Goal: Task Accomplishment & Management: Manage account settings

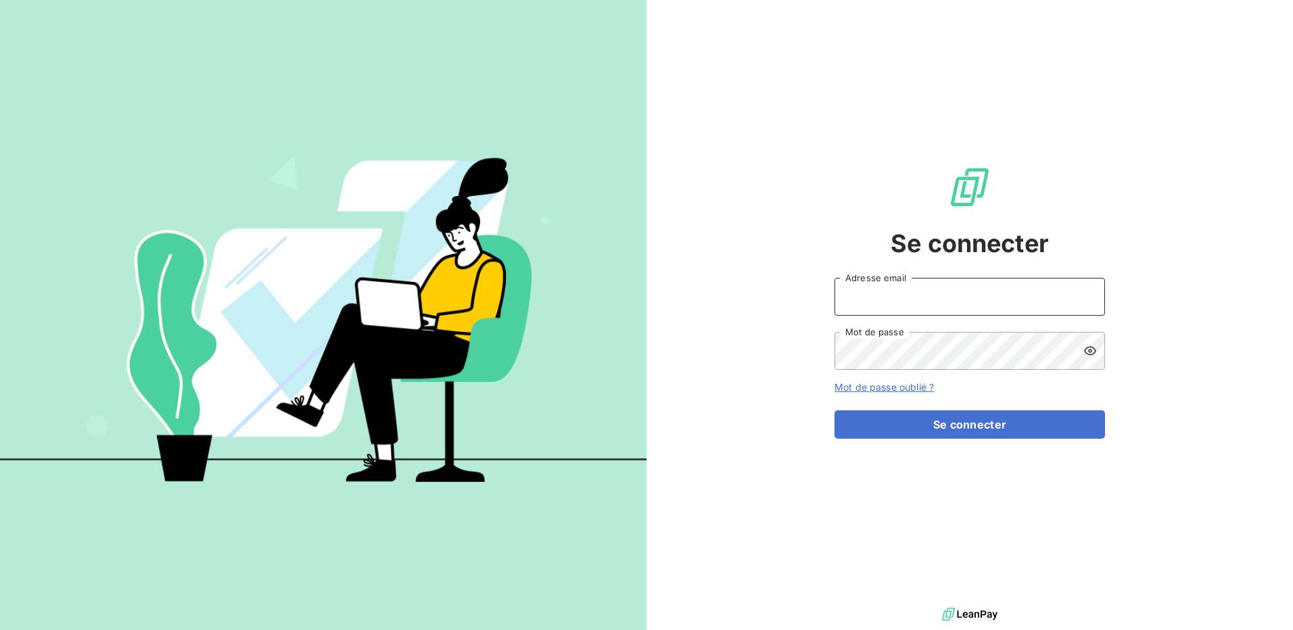
click at [904, 304] on input "Adresse email" at bounding box center [969, 297] width 270 height 38
type input "alain.lebeau@terracoop.re"
click at [834, 410] on button "Se connecter" at bounding box center [969, 424] width 270 height 28
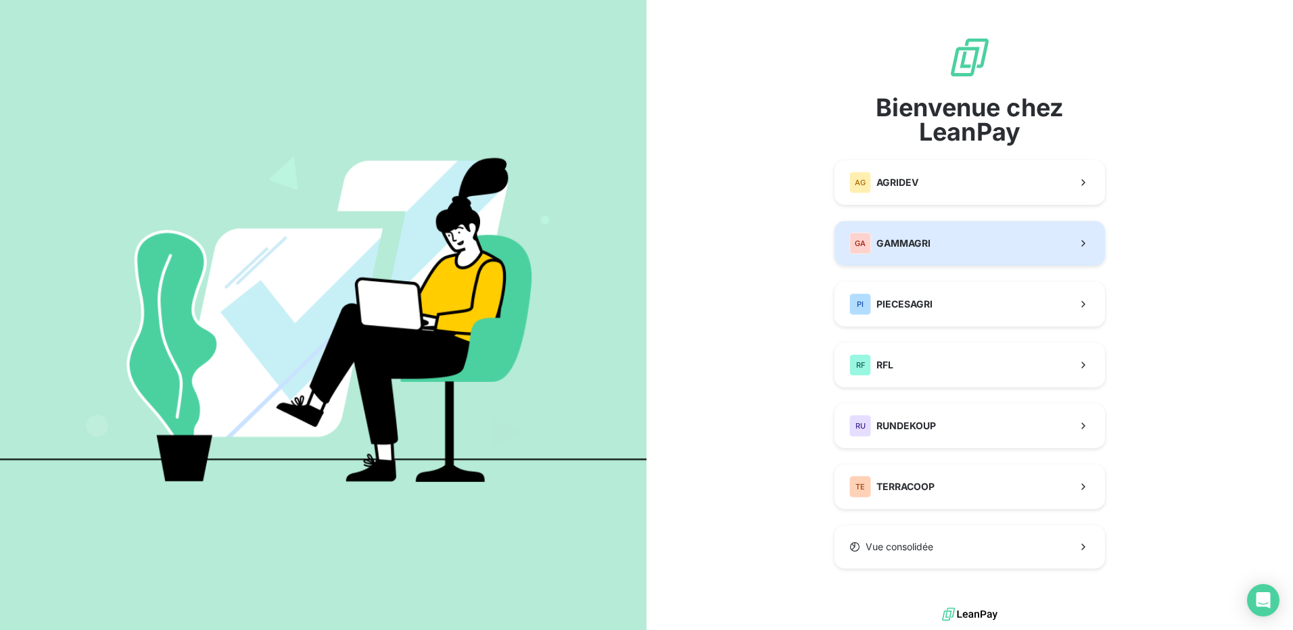
click at [898, 245] on span "GAMMAGRI" at bounding box center [903, 244] width 54 height 14
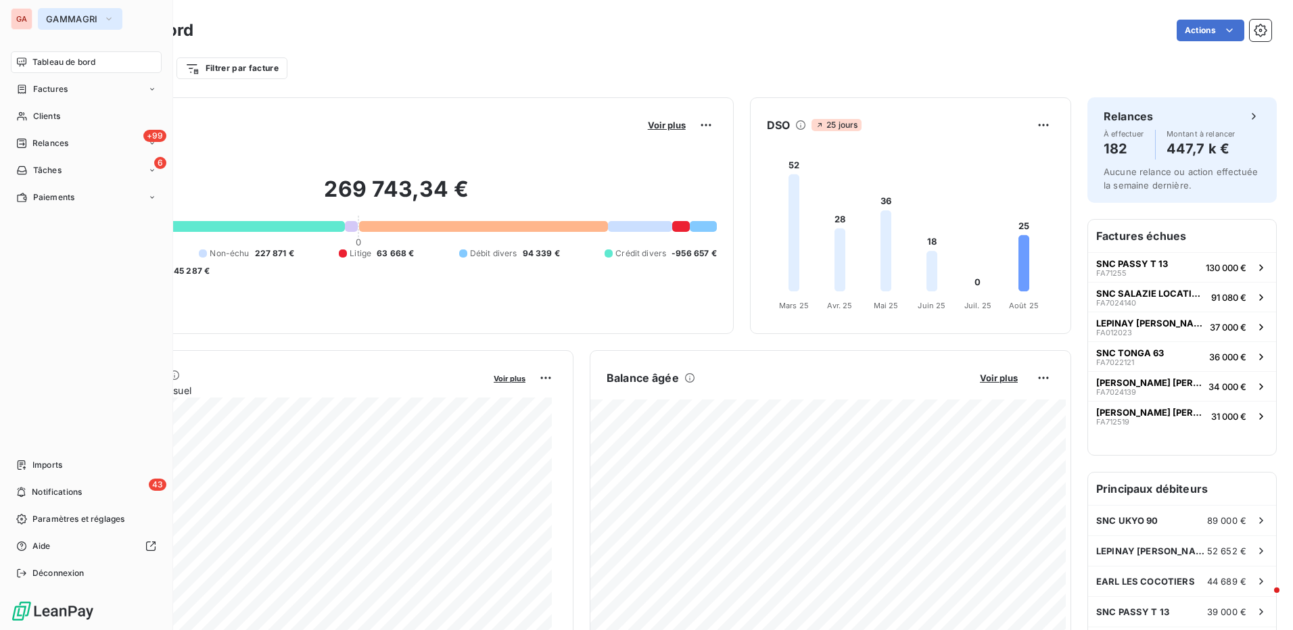
click at [38, 21] on button "GAMMAGRI" at bounding box center [80, 19] width 85 height 22
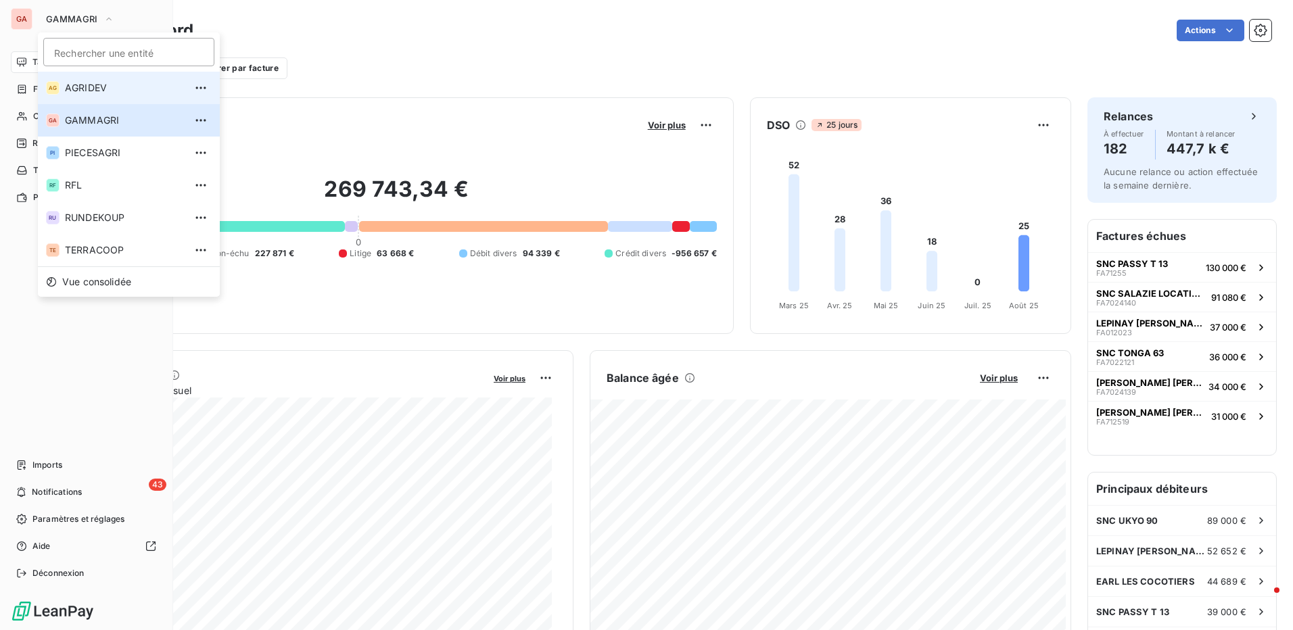
click at [85, 88] on span "AGRIDEV" at bounding box center [125, 88] width 120 height 14
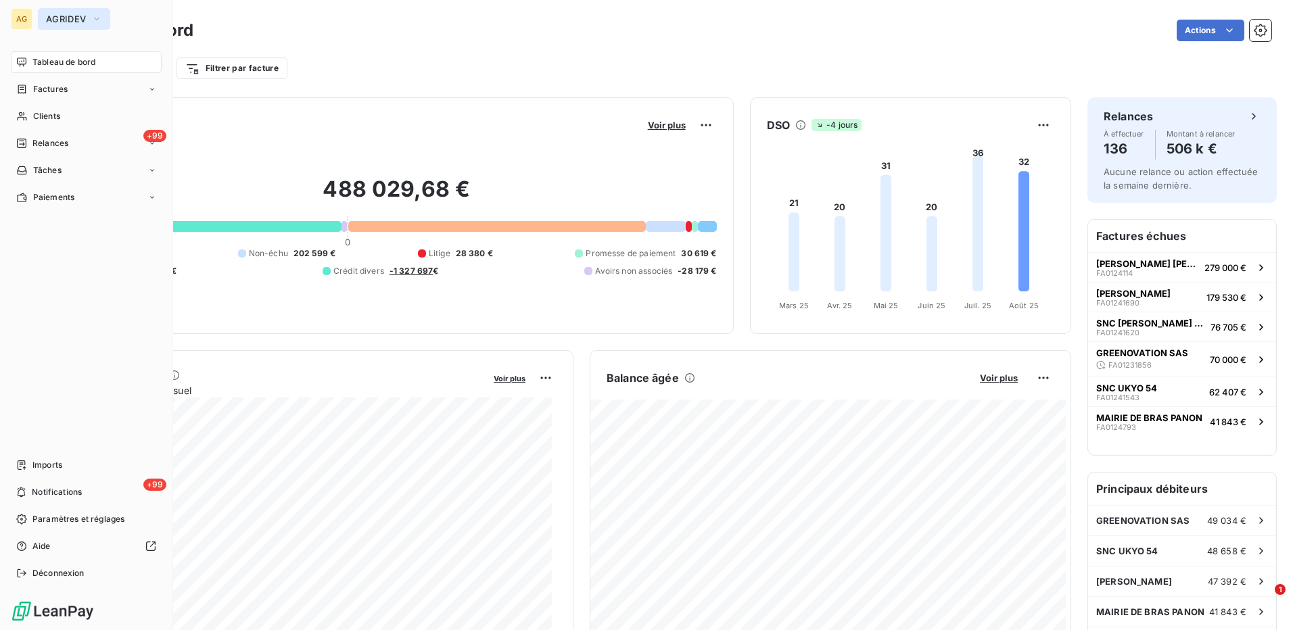
click at [55, 20] on span "AGRIDEV" at bounding box center [66, 19] width 40 height 11
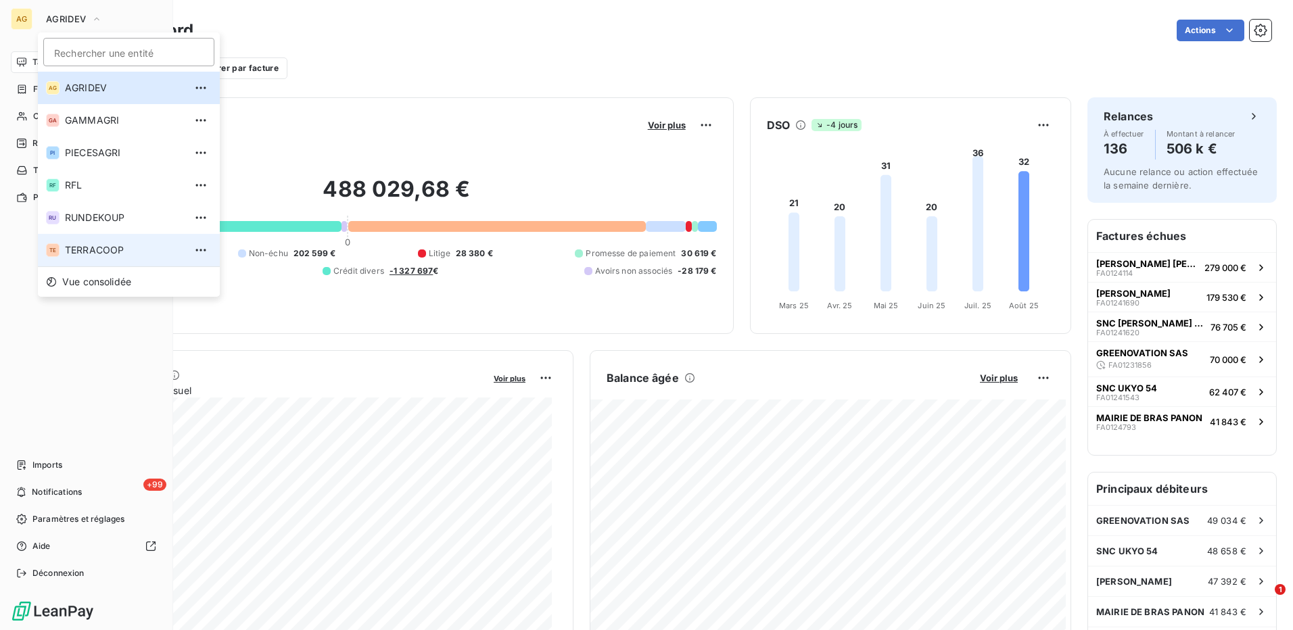
click at [91, 251] on span "TERRACOOP" at bounding box center [125, 250] width 120 height 14
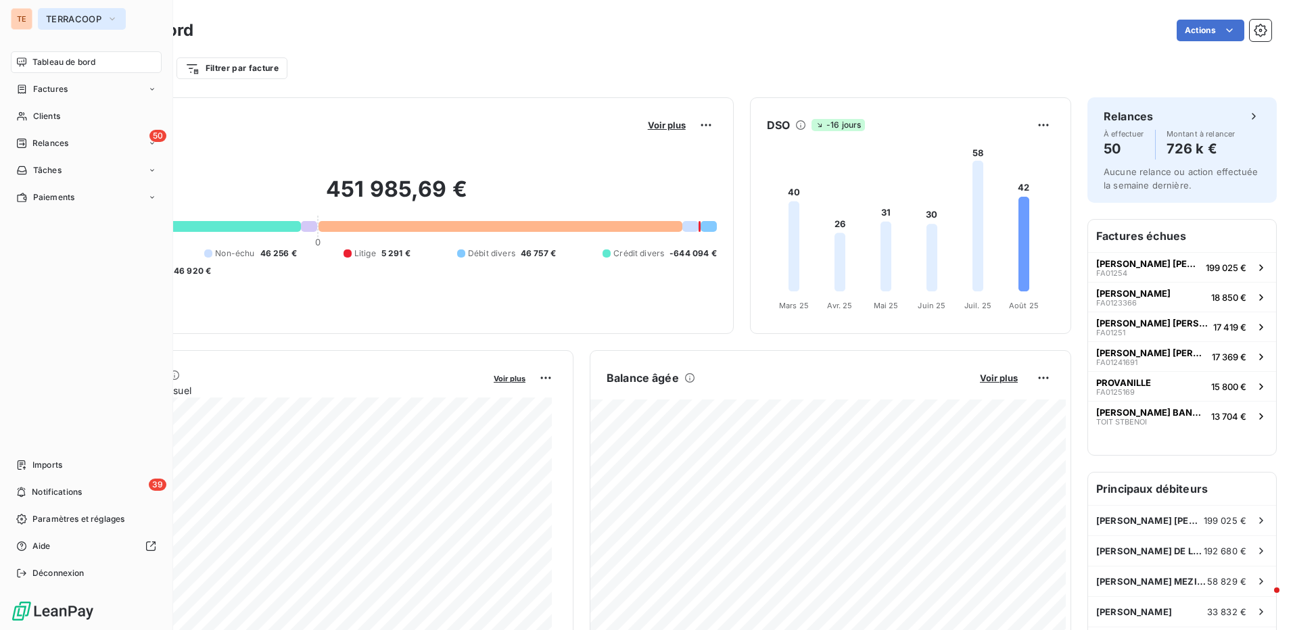
click at [101, 20] on span "TERRACOOP" at bounding box center [73, 19] width 55 height 11
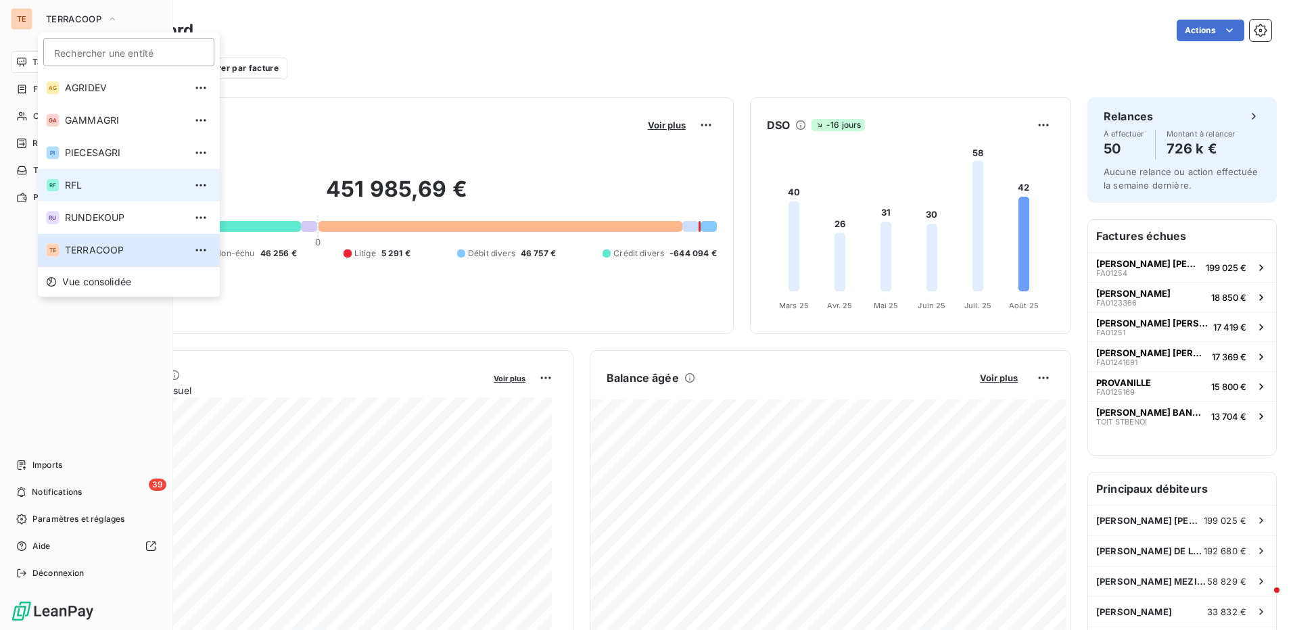
click at [80, 185] on span "RFL" at bounding box center [125, 185] width 120 height 14
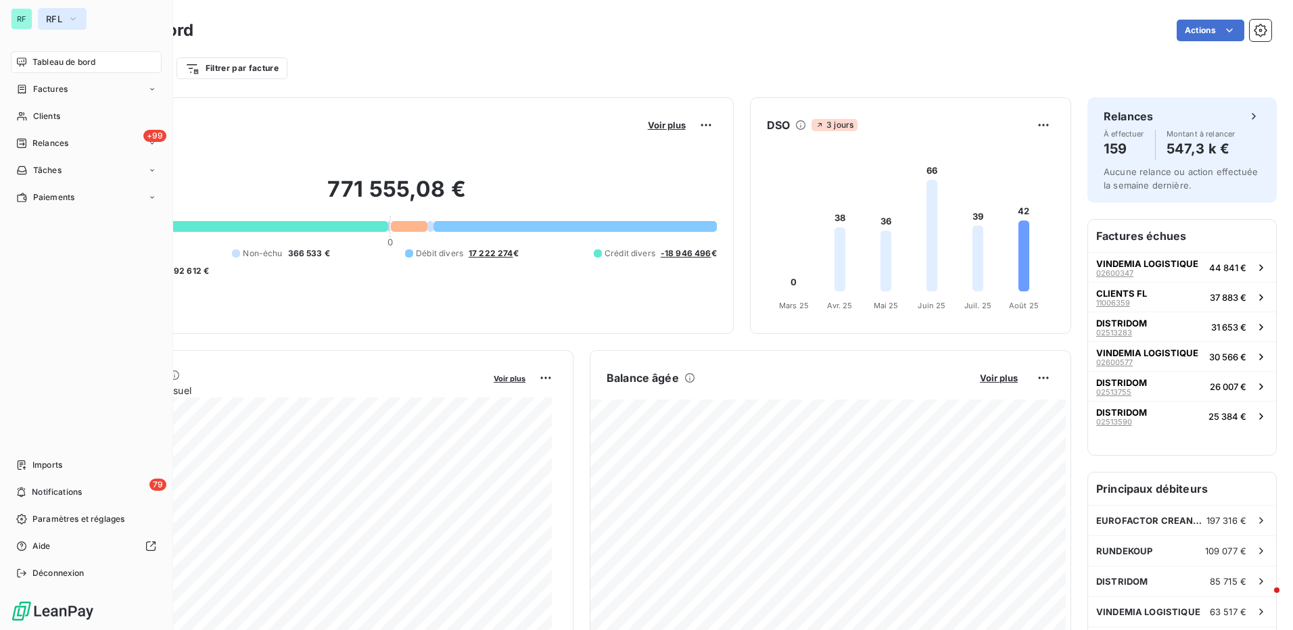
click at [46, 14] on span "RFL" at bounding box center [54, 19] width 16 height 11
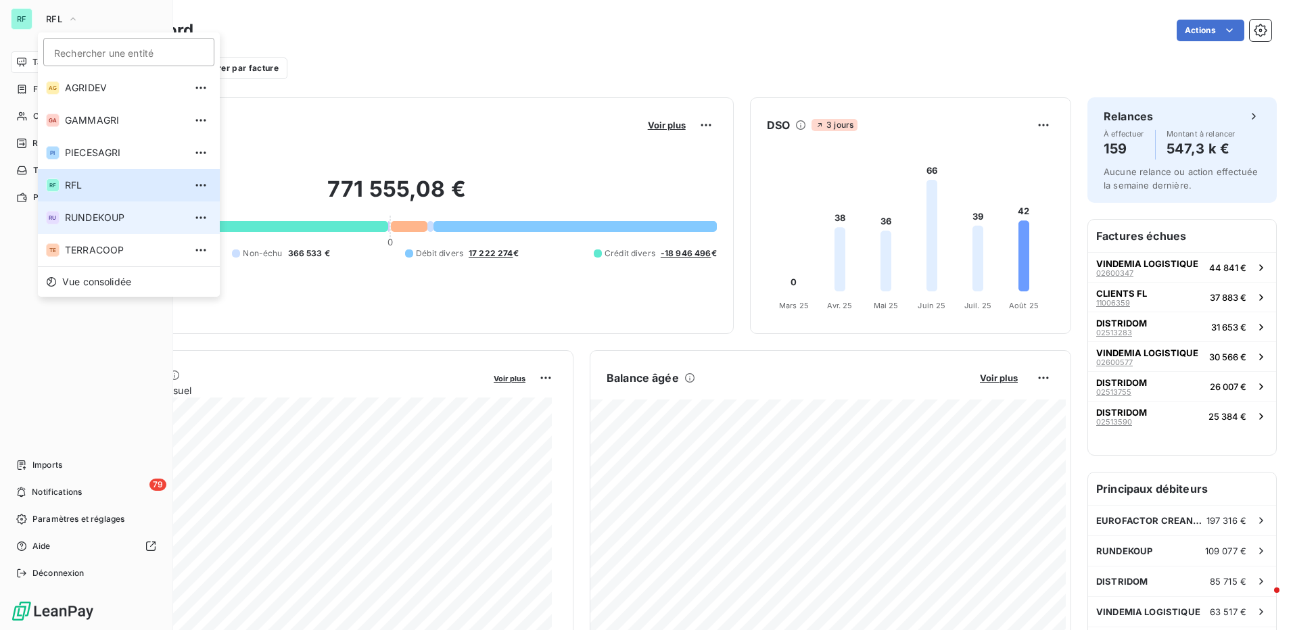
click at [85, 216] on span "RUNDEKOUP" at bounding box center [125, 218] width 120 height 14
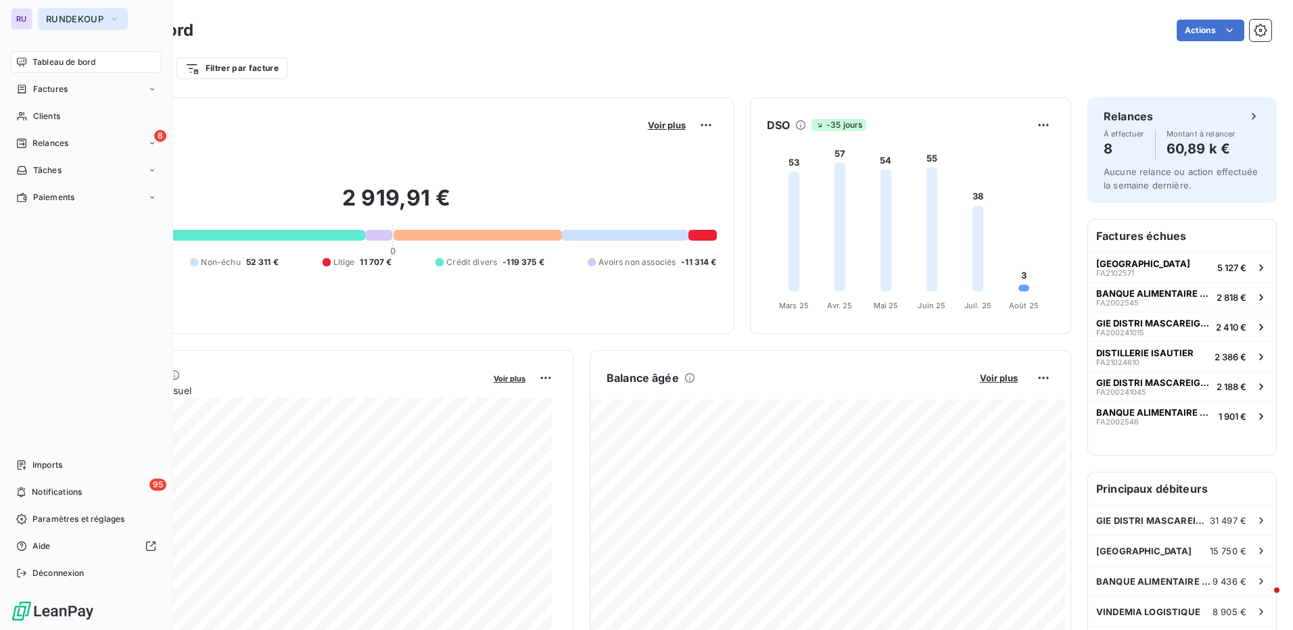
click at [41, 14] on button "RUNDEKOUP" at bounding box center [83, 19] width 90 height 22
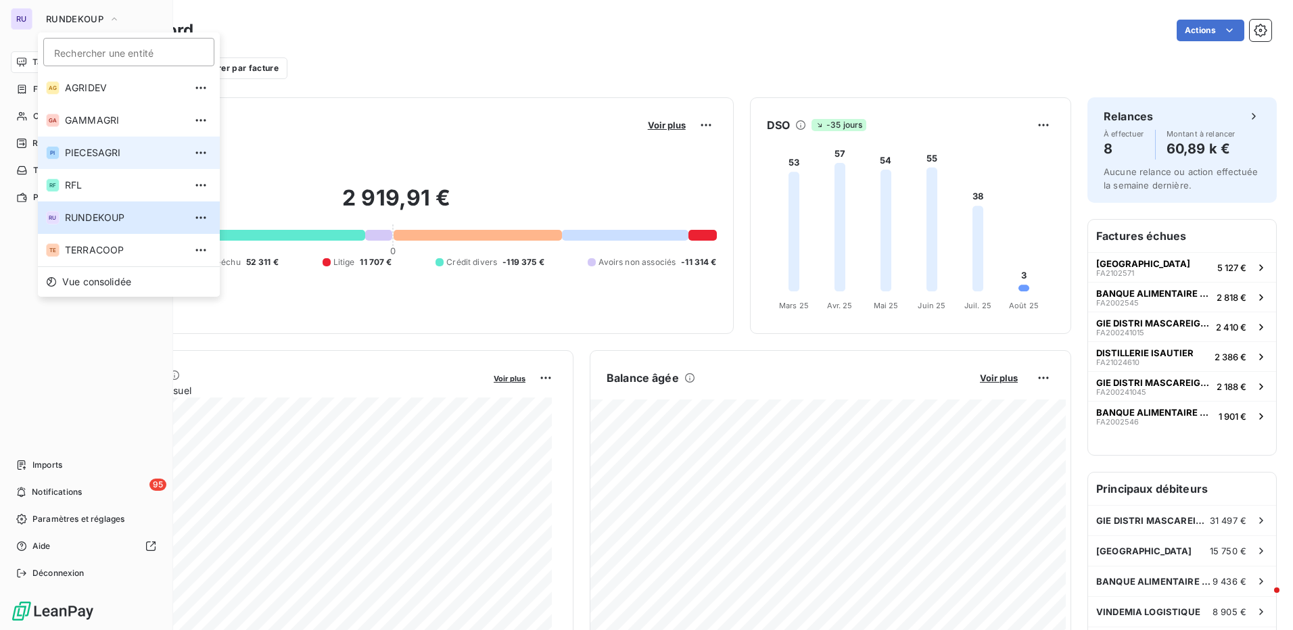
click at [90, 147] on span "PIECESAGRI" at bounding box center [125, 153] width 120 height 14
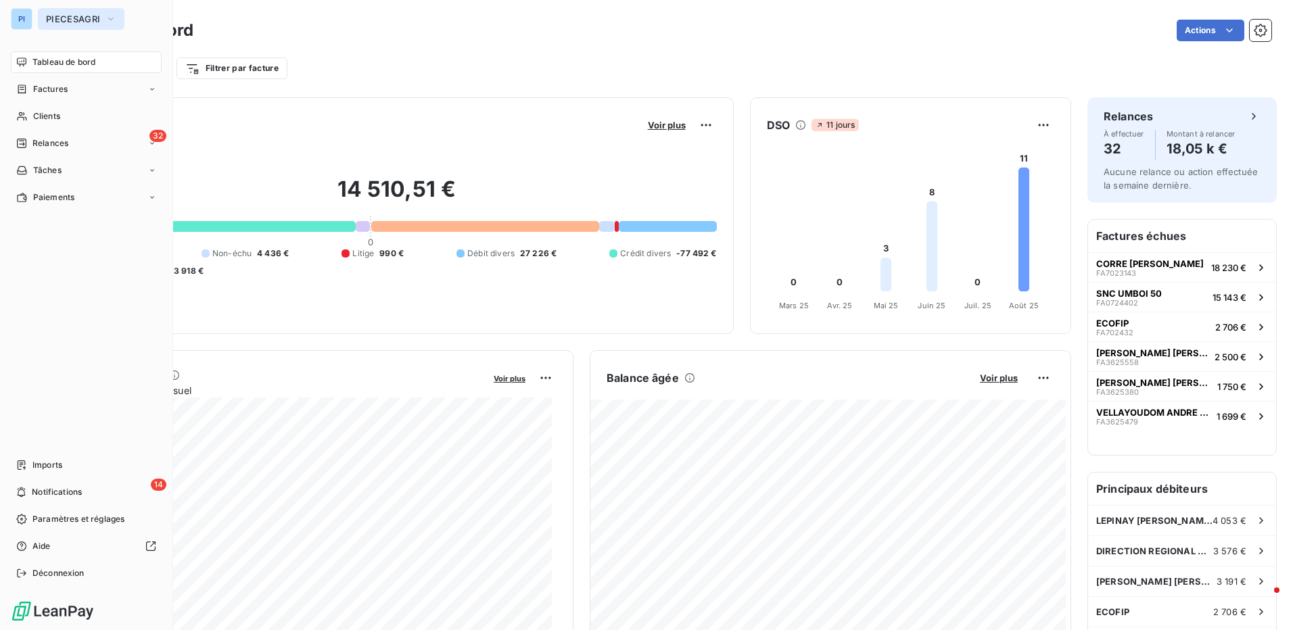
click at [47, 23] on span "PIECESAGRI" at bounding box center [73, 19] width 54 height 11
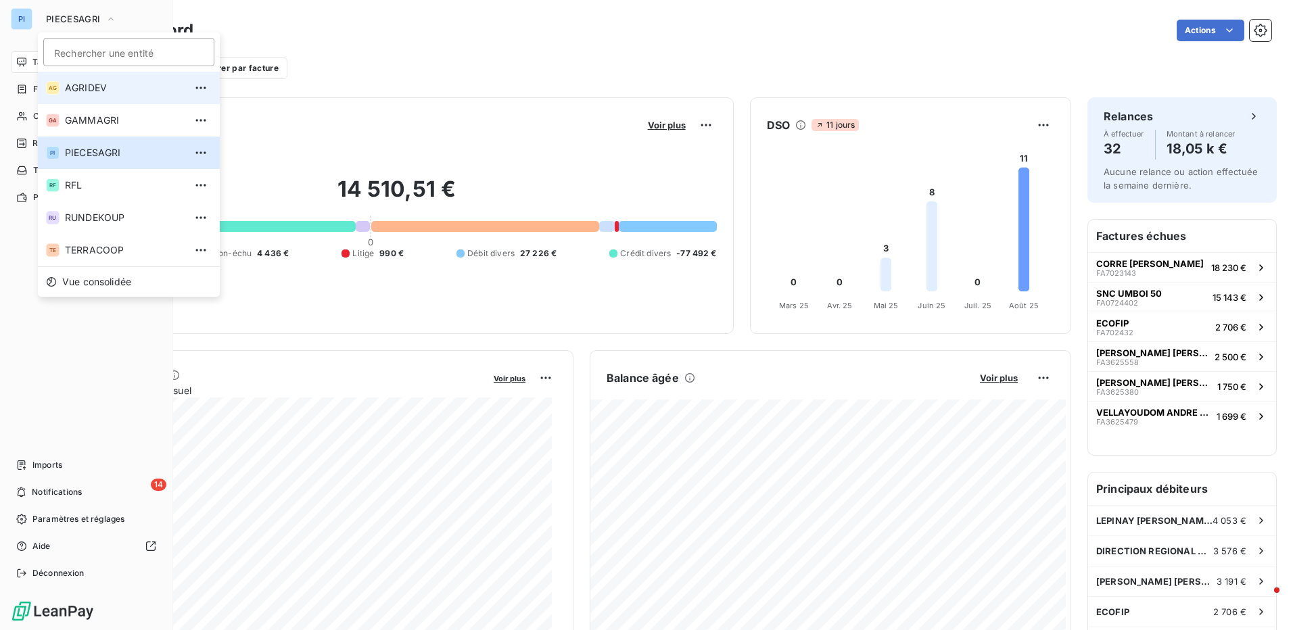
click at [76, 91] on span "AGRIDEV" at bounding box center [125, 88] width 120 height 14
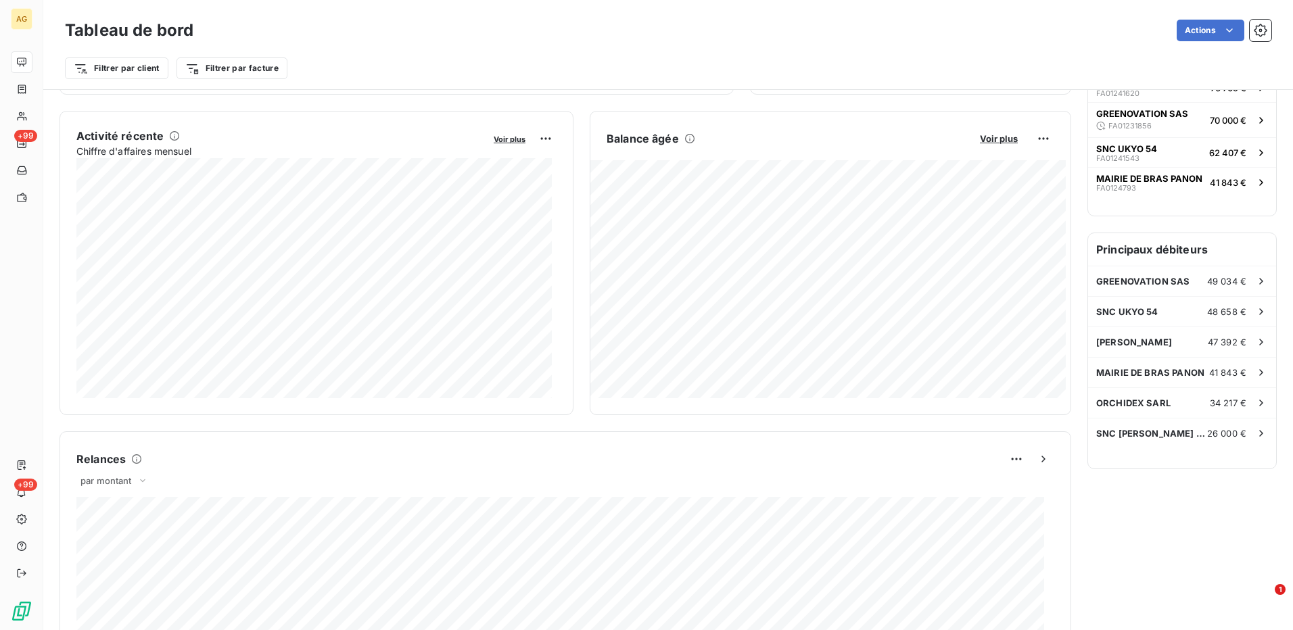
scroll to position [203, 0]
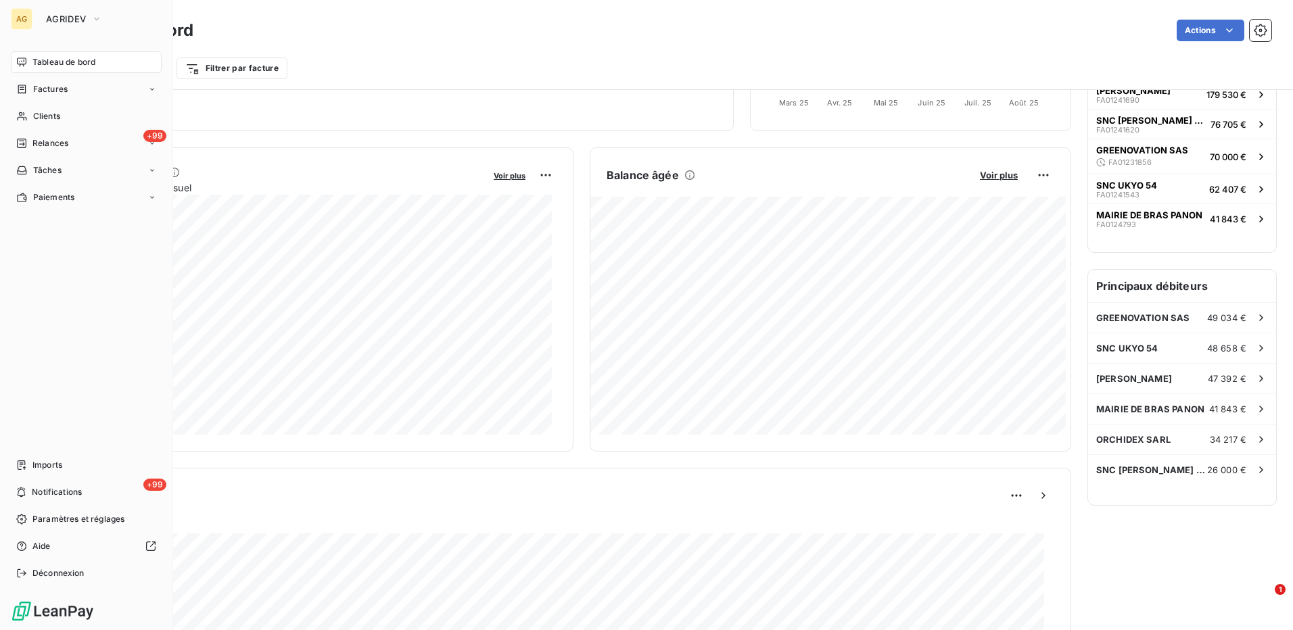
click at [34, 24] on div "AG AGRIDEV" at bounding box center [86, 19] width 151 height 22
click at [51, 16] on span "AGRIDEV" at bounding box center [66, 19] width 40 height 11
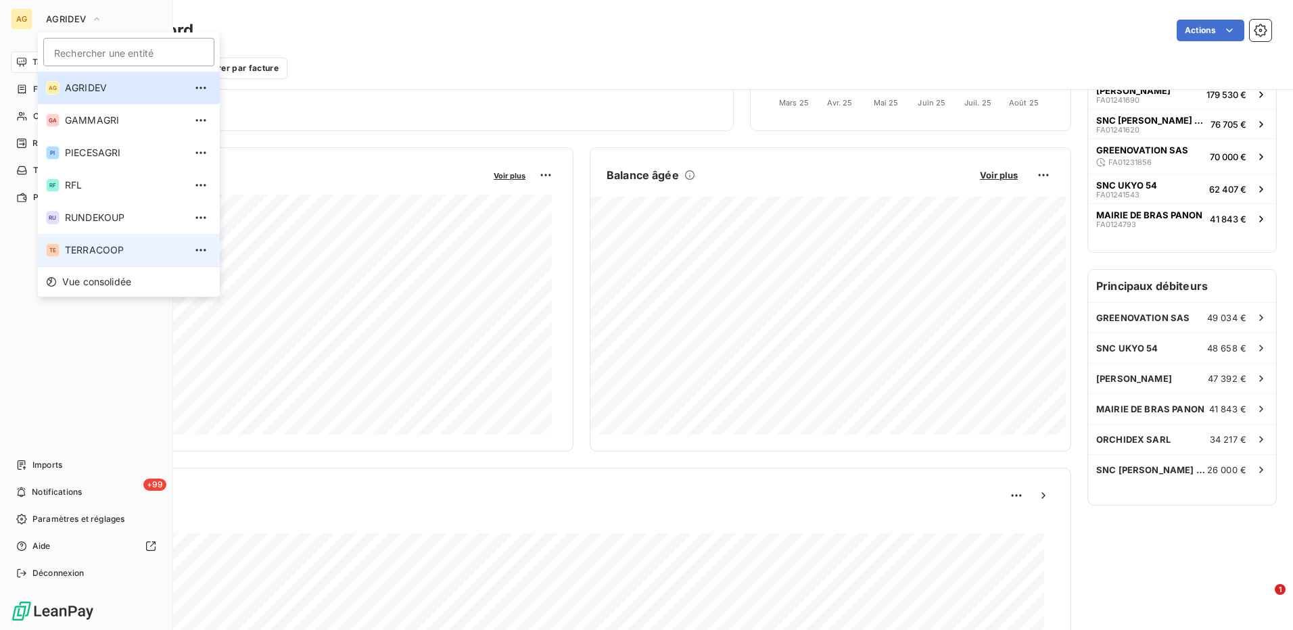
click at [87, 252] on span "TERRACOOP" at bounding box center [125, 250] width 120 height 14
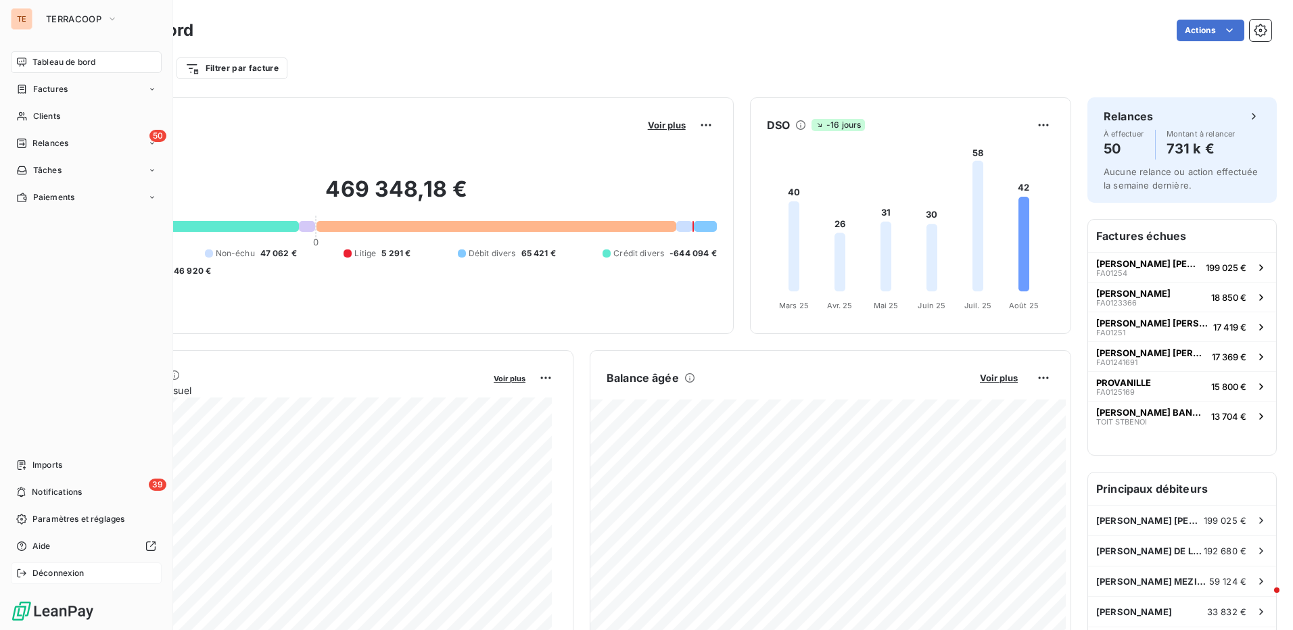
click at [44, 571] on span "Déconnexion" at bounding box center [58, 573] width 52 height 12
